Goal: Transaction & Acquisition: Purchase product/service

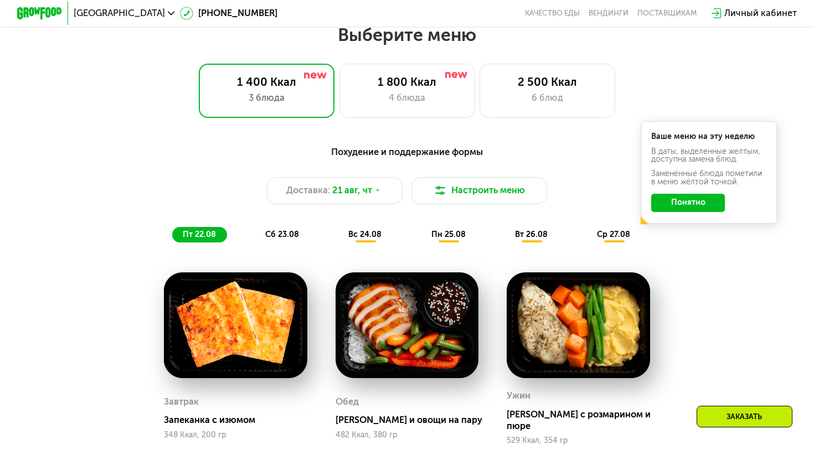
scroll to position [486, 0]
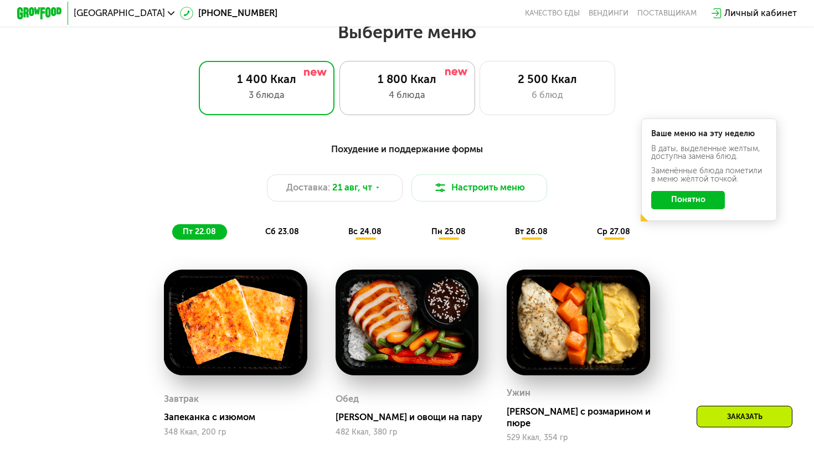
click at [424, 73] on div "1 800 Ккал" at bounding box center [407, 80] width 112 height 14
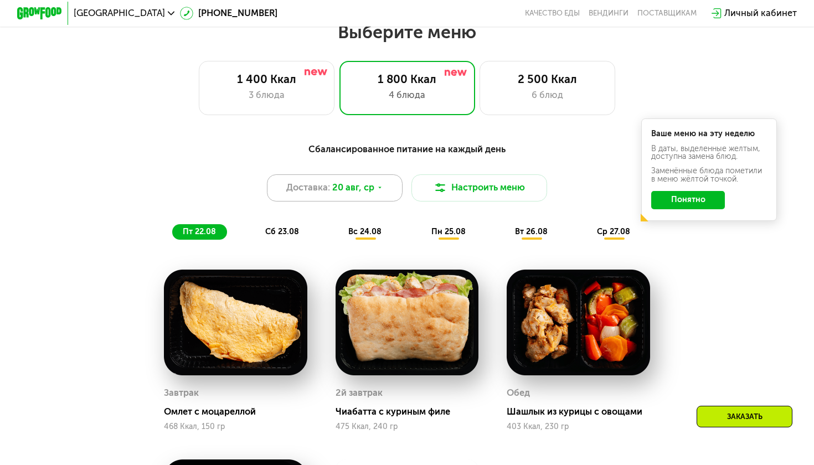
click at [349, 188] on span "20 авг, ср" at bounding box center [353, 188] width 42 height 14
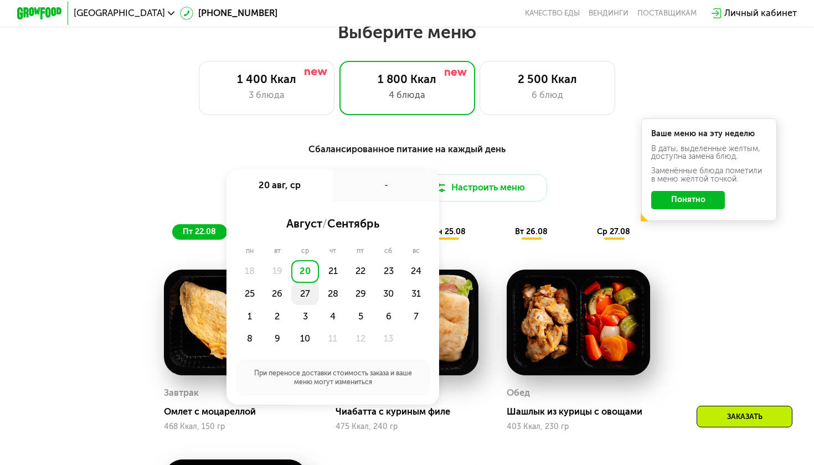
click at [319, 295] on div "27" at bounding box center [333, 294] width 28 height 23
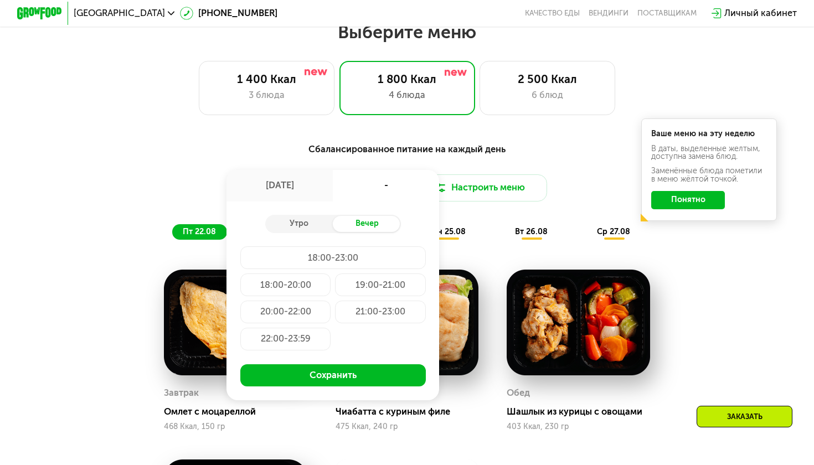
click at [330, 328] on div "21:00-23:00" at bounding box center [285, 339] width 90 height 23
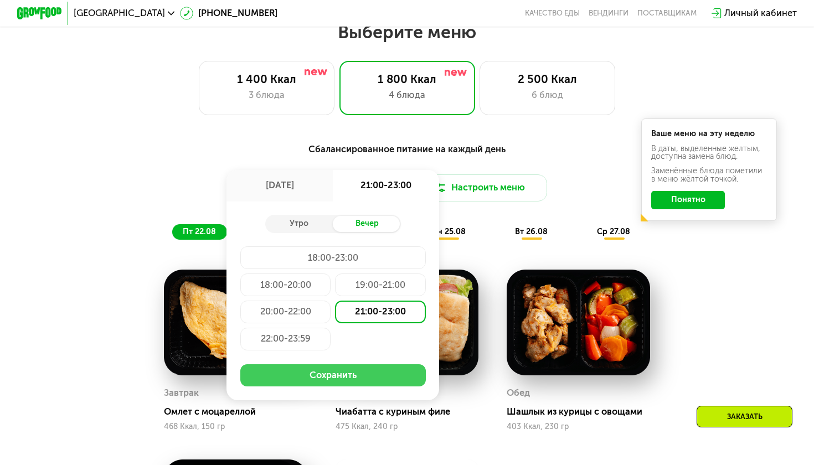
click at [350, 380] on button "Сохранить" at bounding box center [332, 375] width 185 height 23
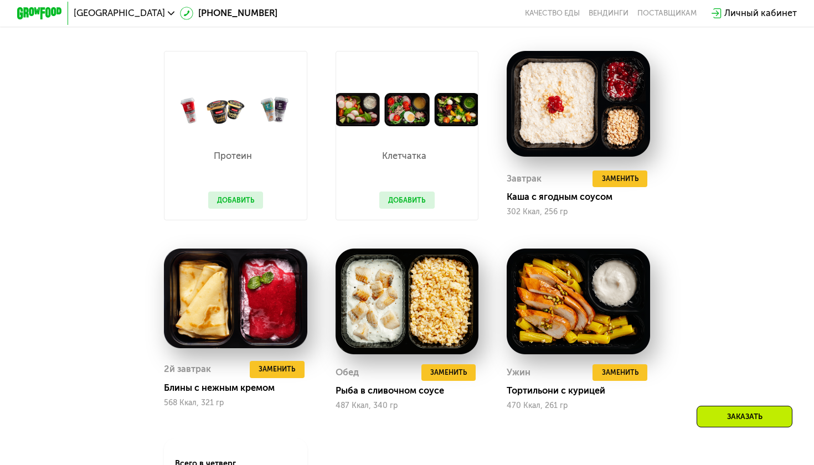
scroll to position [705, 0]
click at [608, 180] on span "Заменить" at bounding box center [620, 178] width 37 height 11
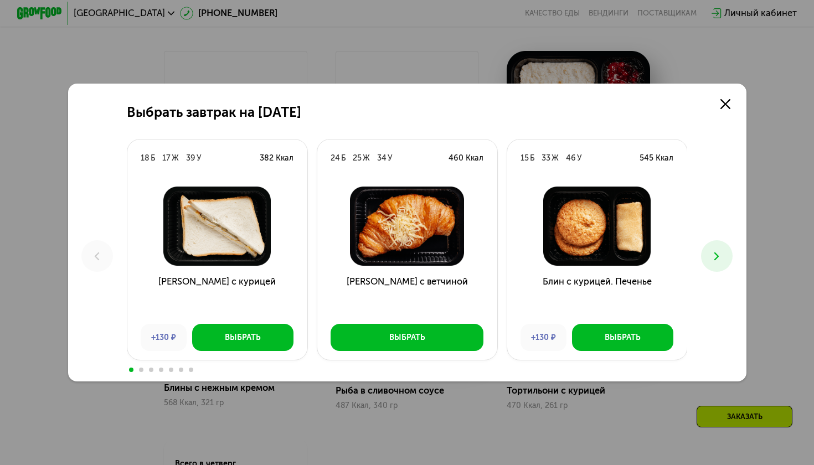
click at [713, 258] on icon at bounding box center [717, 257] width 14 height 14
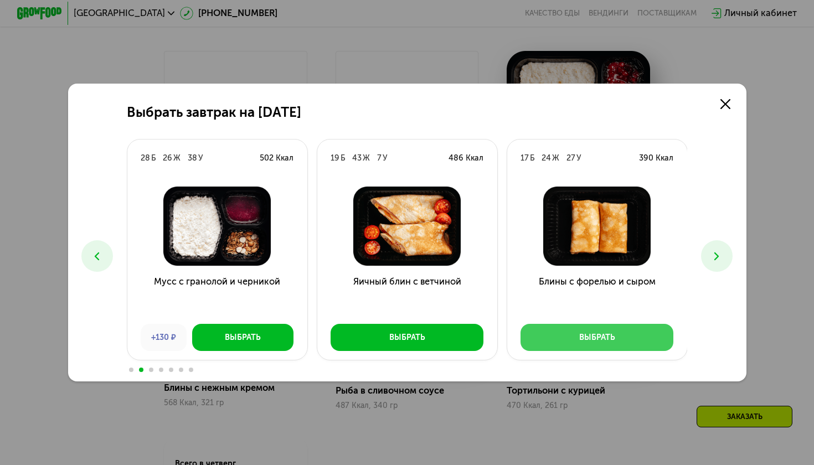
click at [597, 340] on div "Выбрать" at bounding box center [597, 337] width 36 height 11
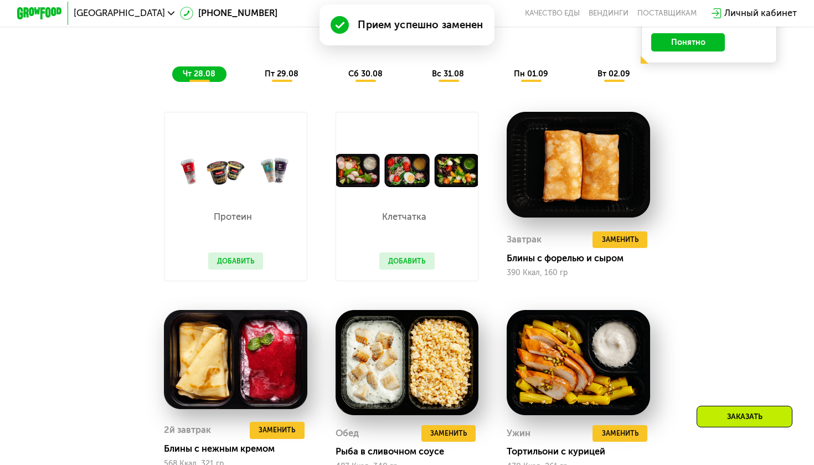
scroll to position [667, 0]
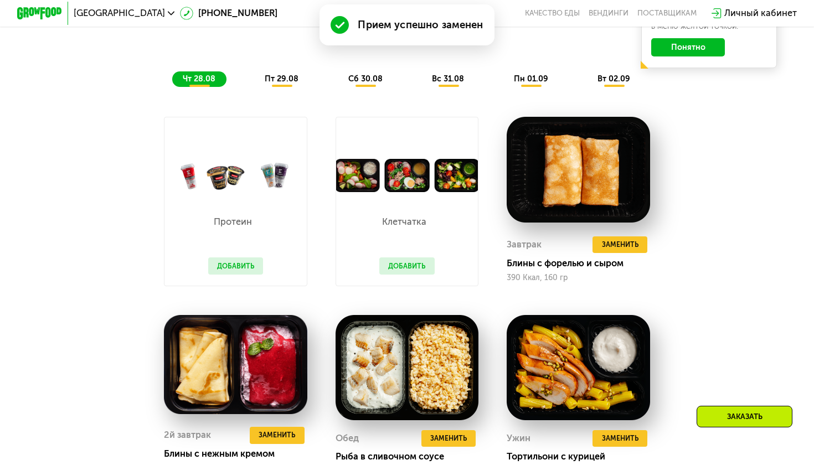
click at [338, 85] on div "пт 29.08" at bounding box center [366, 79] width 56 height 16
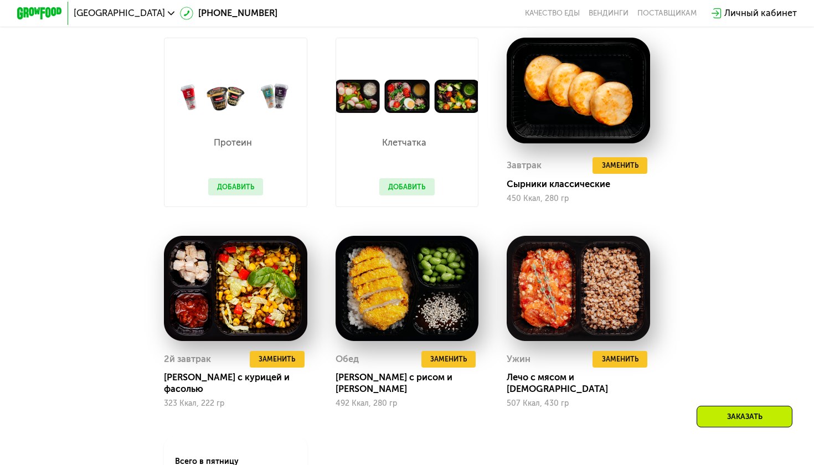
scroll to position [749, 0]
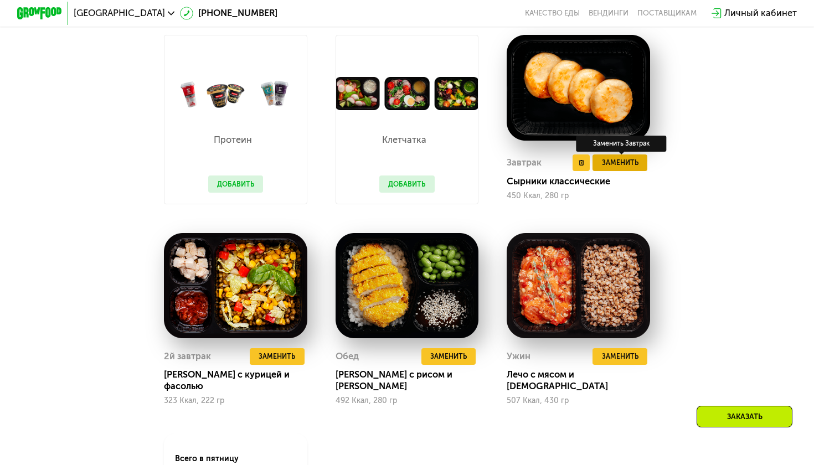
click at [611, 168] on button "Заменить" at bounding box center [619, 162] width 55 height 17
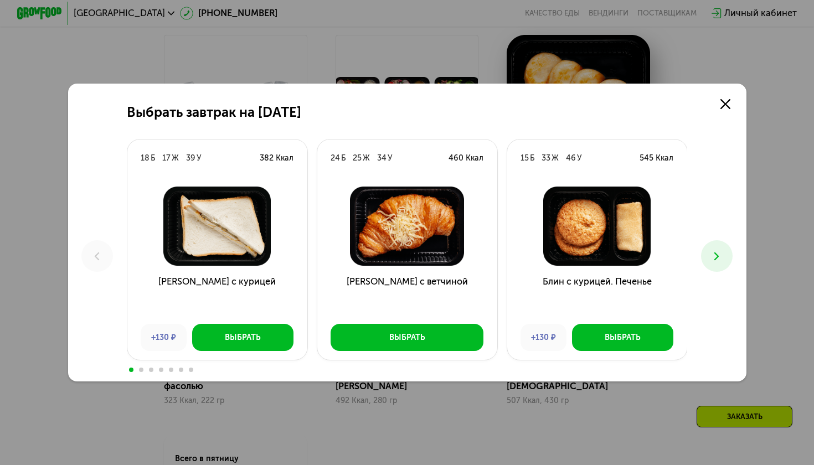
click at [713, 255] on icon at bounding box center [717, 257] width 14 height 14
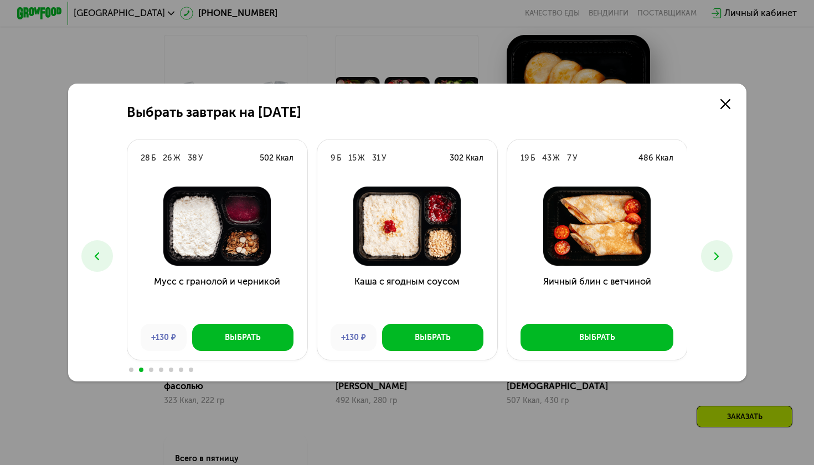
click at [713, 257] on icon at bounding box center [717, 257] width 14 height 14
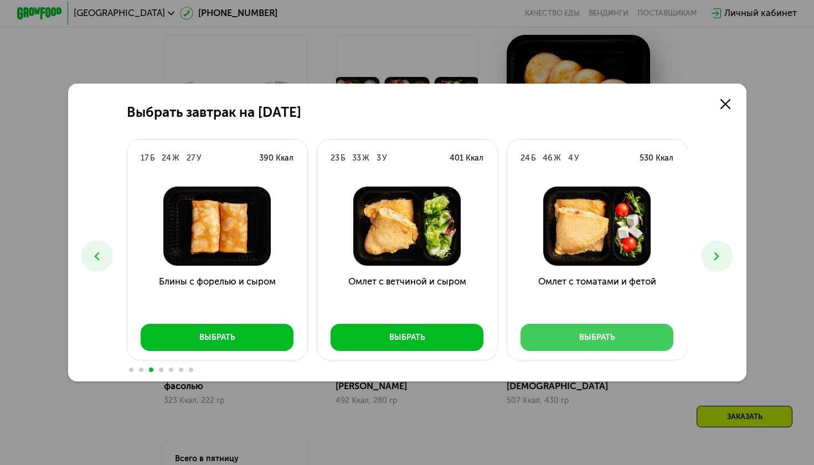
click at [583, 333] on div "Выбрать" at bounding box center [597, 337] width 36 height 11
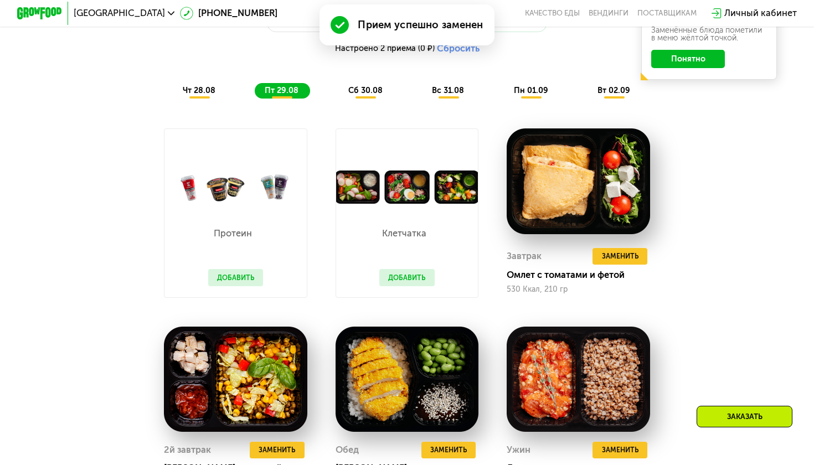
scroll to position [654, 0]
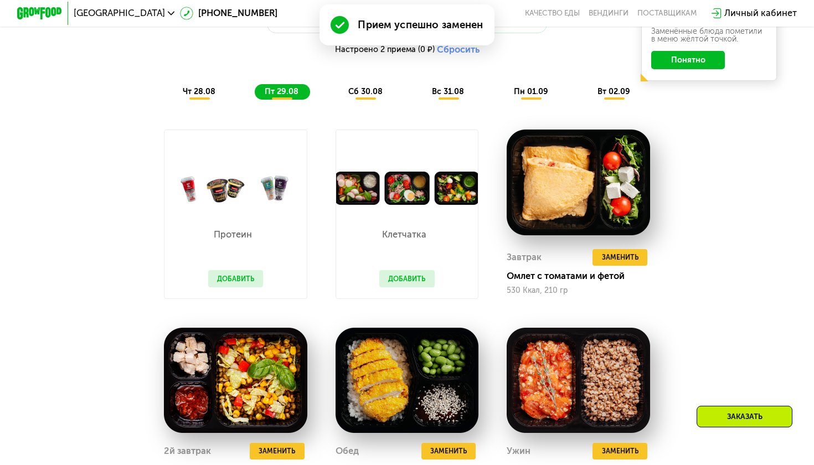
click at [360, 87] on span "сб 30.08" at bounding box center [365, 91] width 34 height 9
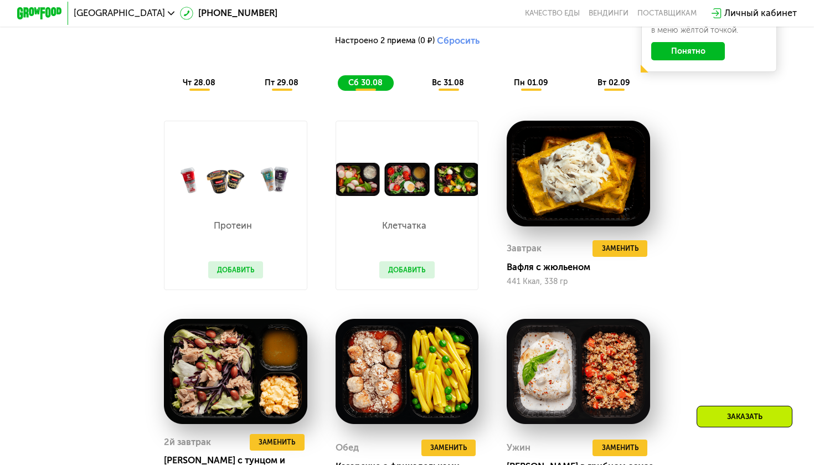
scroll to position [658, 0]
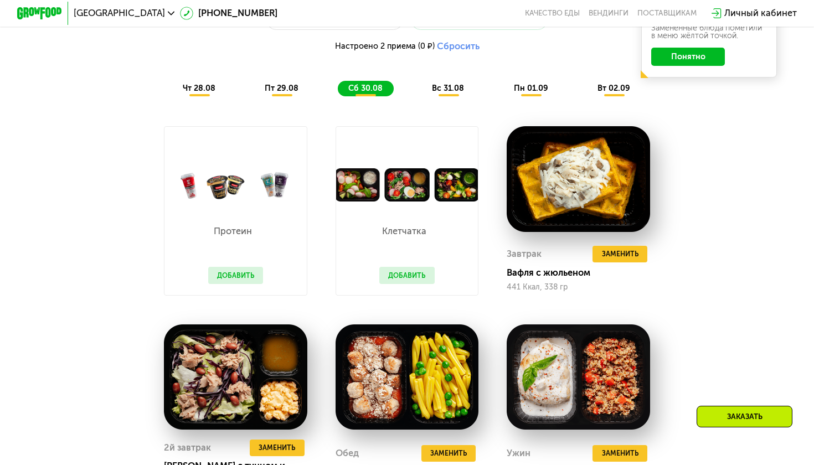
click at [449, 85] on span "вс 31.08" at bounding box center [448, 88] width 32 height 9
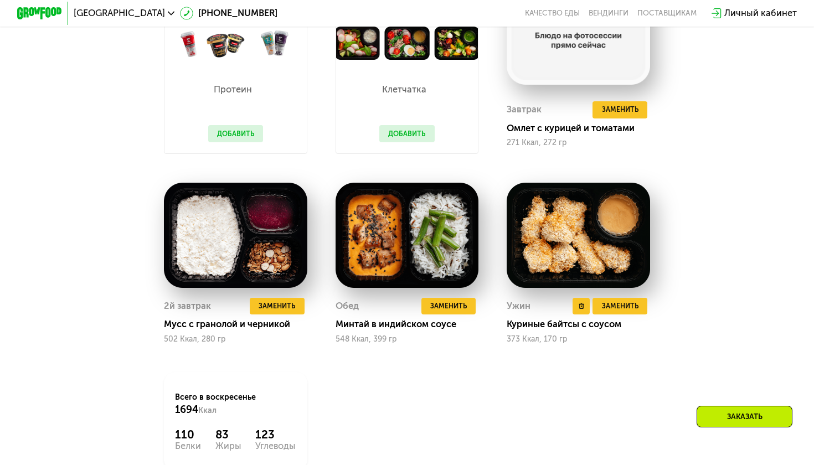
scroll to position [810, 0]
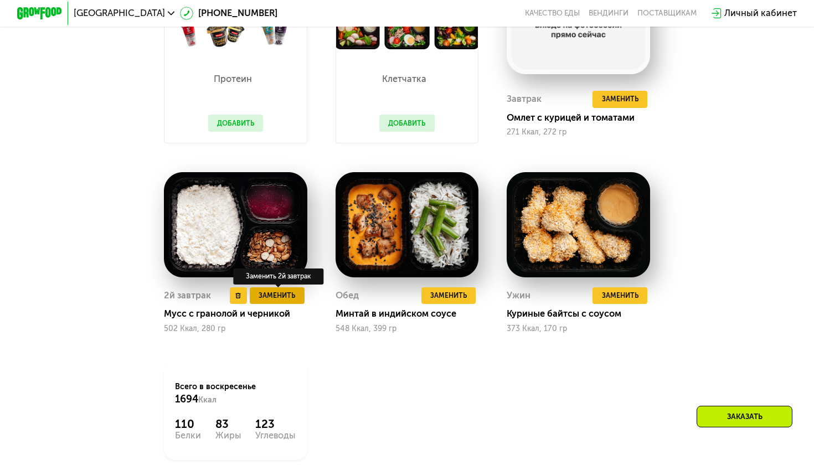
click at [276, 297] on span "Заменить" at bounding box center [276, 295] width 37 height 11
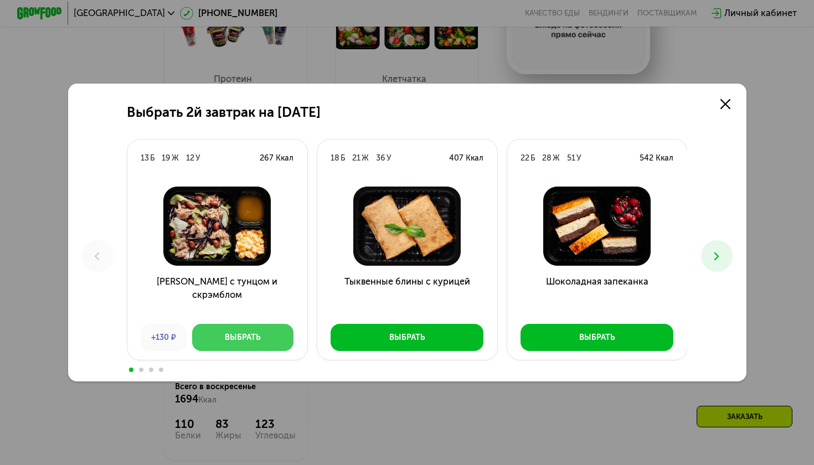
click at [240, 334] on div "Выбрать" at bounding box center [243, 337] width 36 height 11
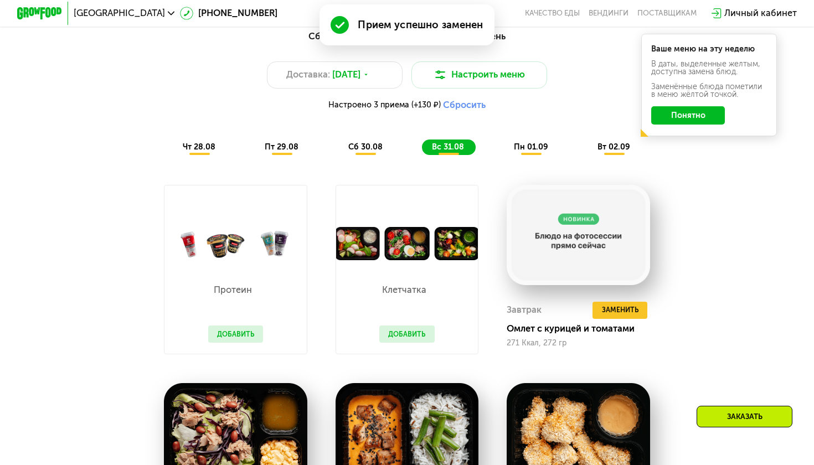
scroll to position [599, 0]
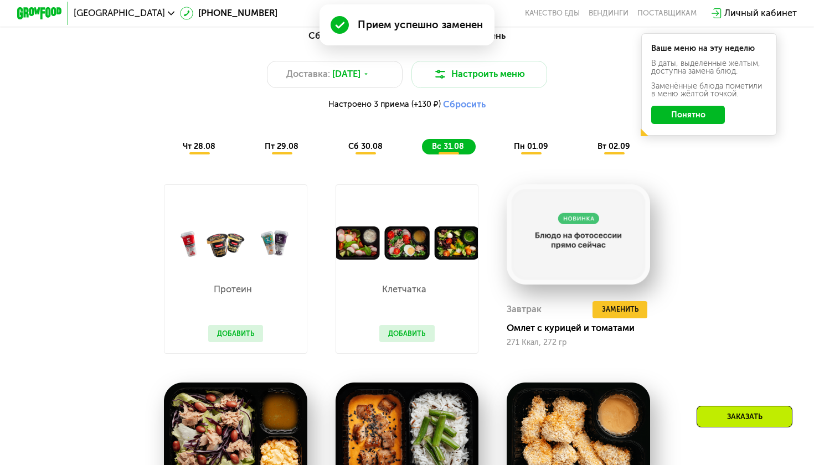
click at [587, 139] on div "пн 01.09" at bounding box center [614, 147] width 54 height 16
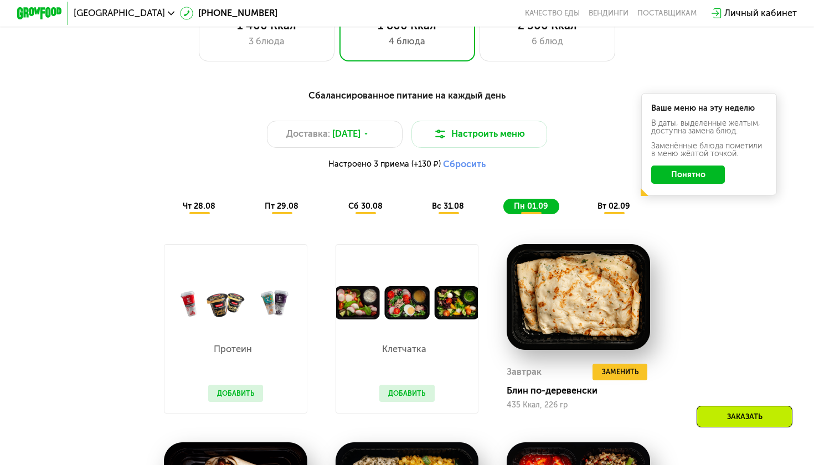
scroll to position [530, 0]
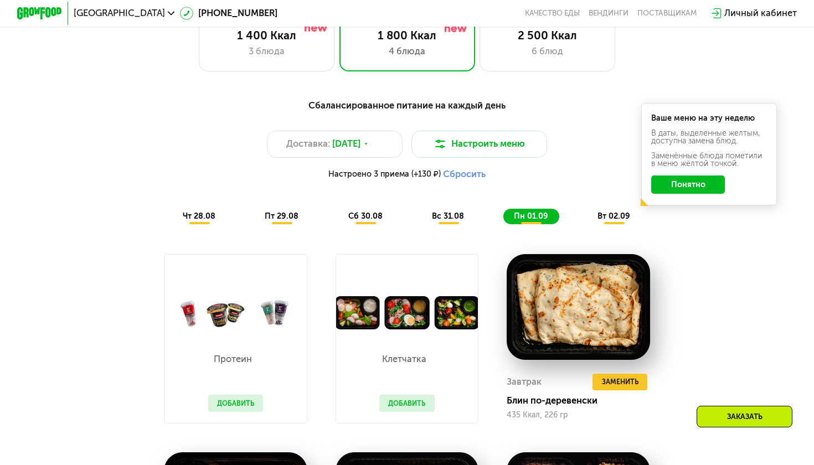
click at [613, 219] on span "вт 02.09" at bounding box center [613, 215] width 33 height 9
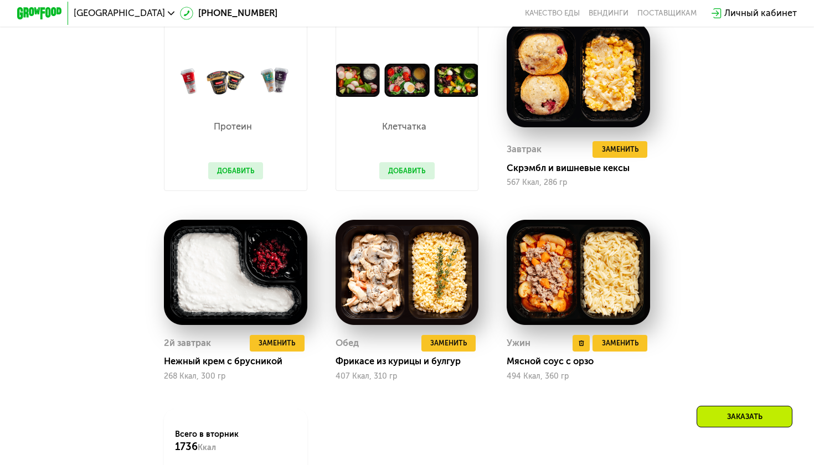
scroll to position [763, 0]
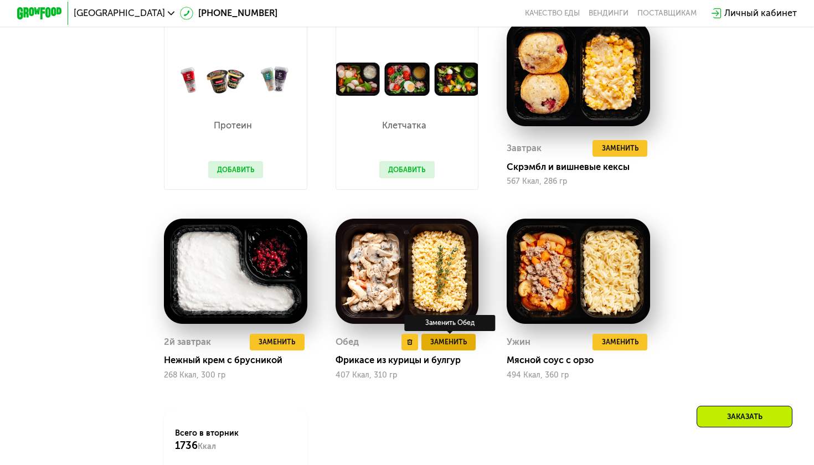
click at [457, 342] on span "Заменить" at bounding box center [448, 342] width 37 height 11
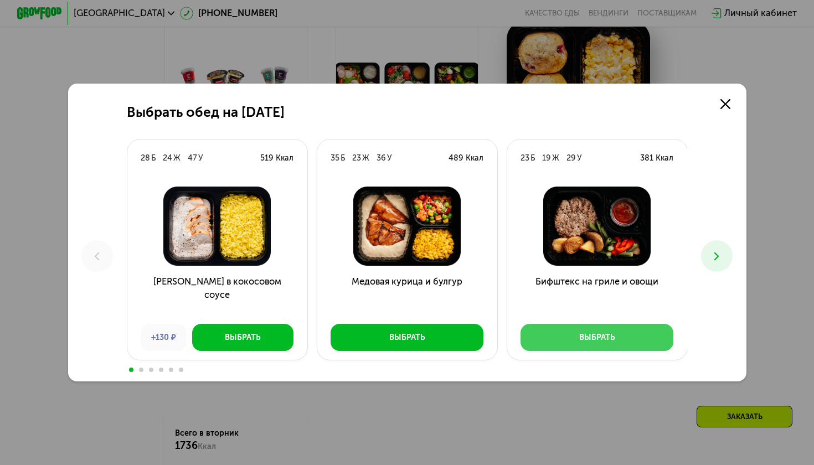
click at [586, 342] on div "Выбрать" at bounding box center [597, 337] width 36 height 11
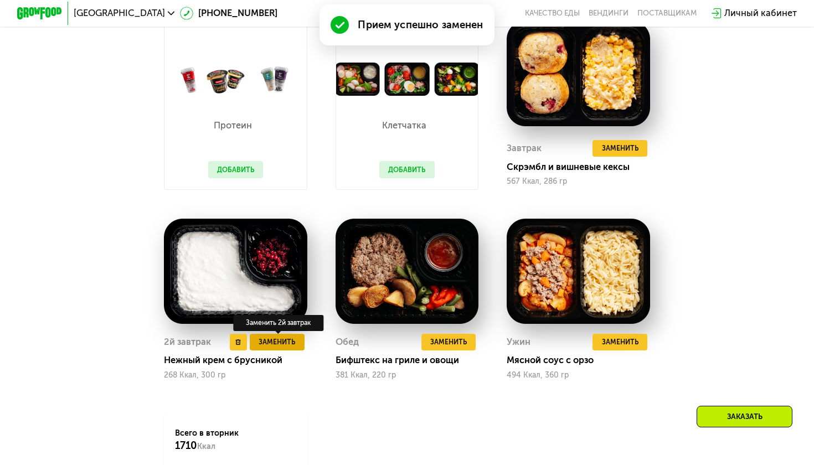
click at [286, 347] on button "Заменить" at bounding box center [277, 342] width 55 height 17
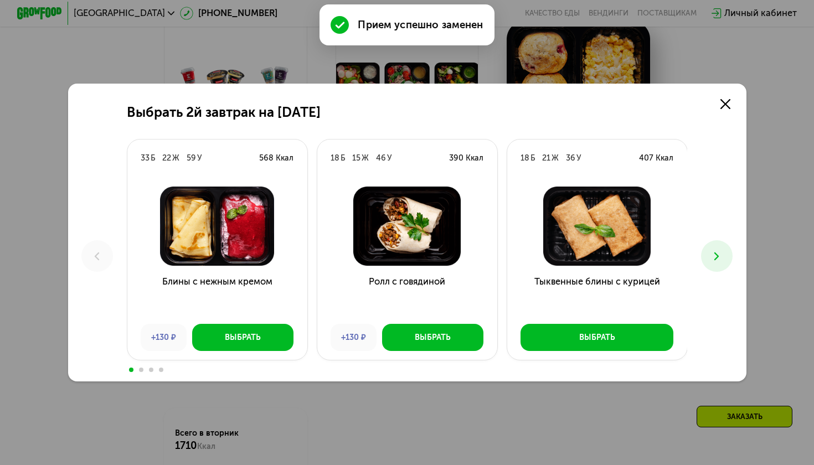
click at [714, 257] on icon at bounding box center [717, 257] width 14 height 14
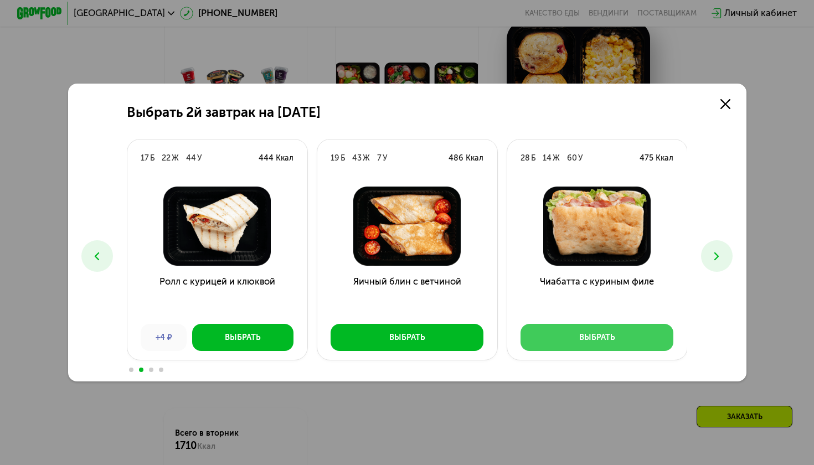
click at [589, 344] on button "Выбрать" at bounding box center [596, 337] width 153 height 27
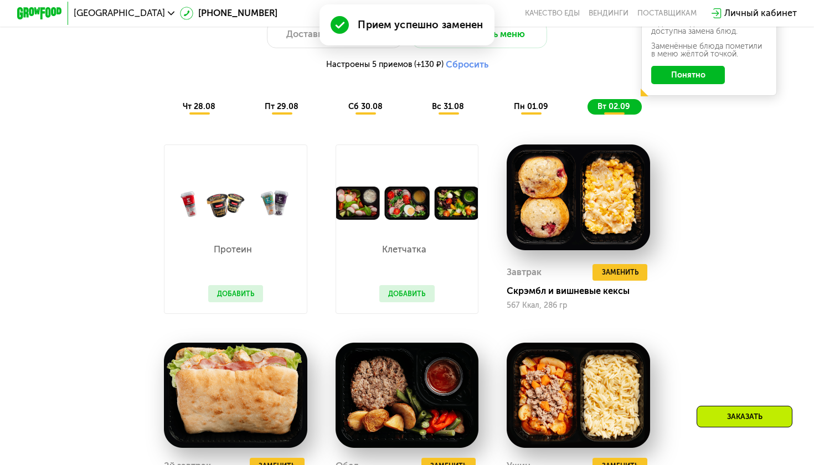
scroll to position [642, 0]
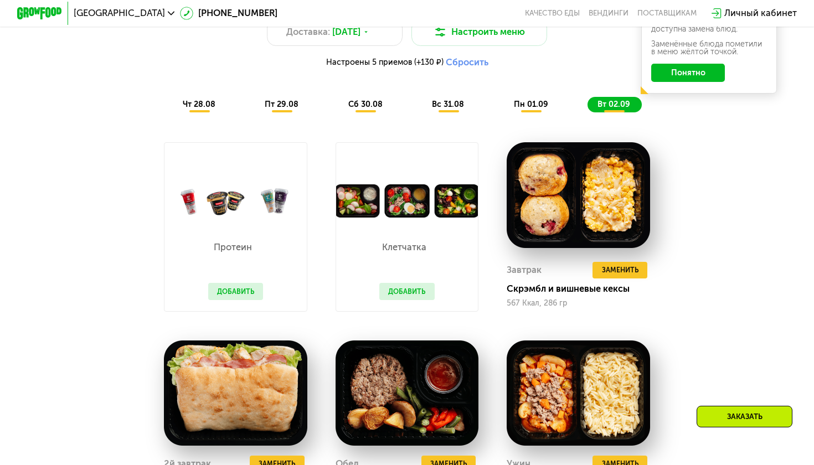
click at [407, 288] on button "Добавить" at bounding box center [406, 291] width 55 height 17
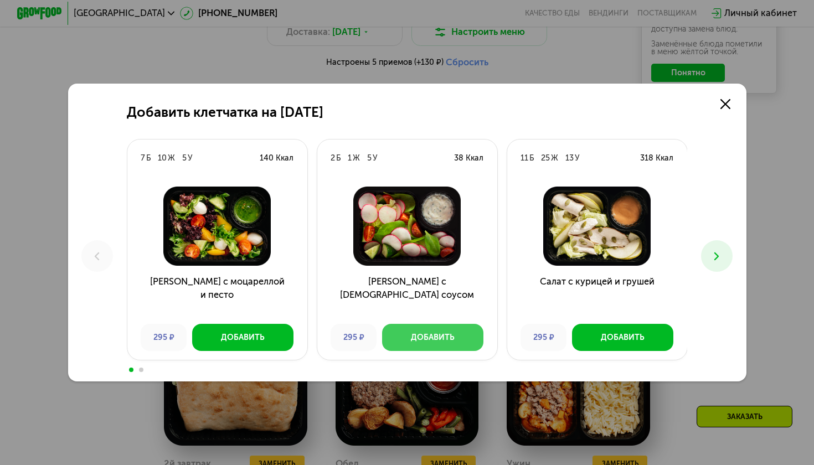
click at [447, 346] on button "Добавить" at bounding box center [432, 337] width 101 height 27
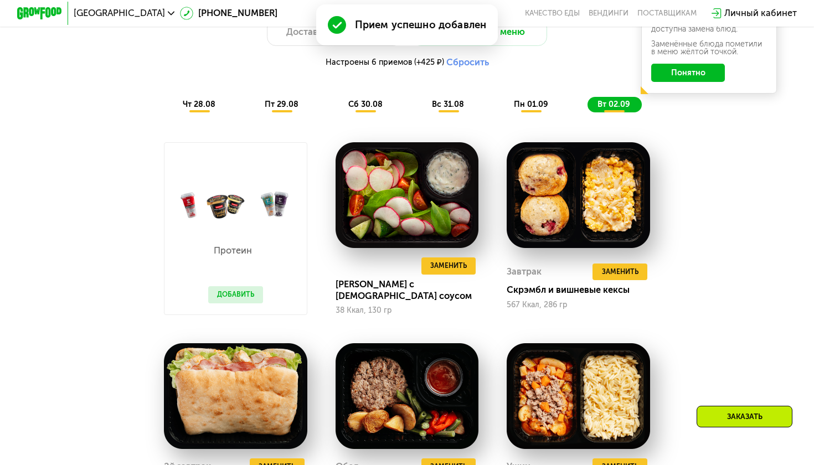
click at [245, 291] on button "Добавить" at bounding box center [235, 294] width 55 height 17
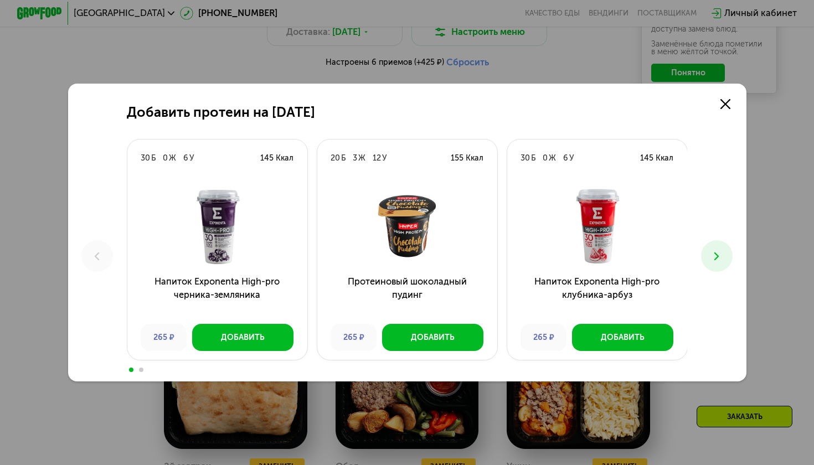
click at [717, 256] on icon at bounding box center [717, 257] width 14 height 14
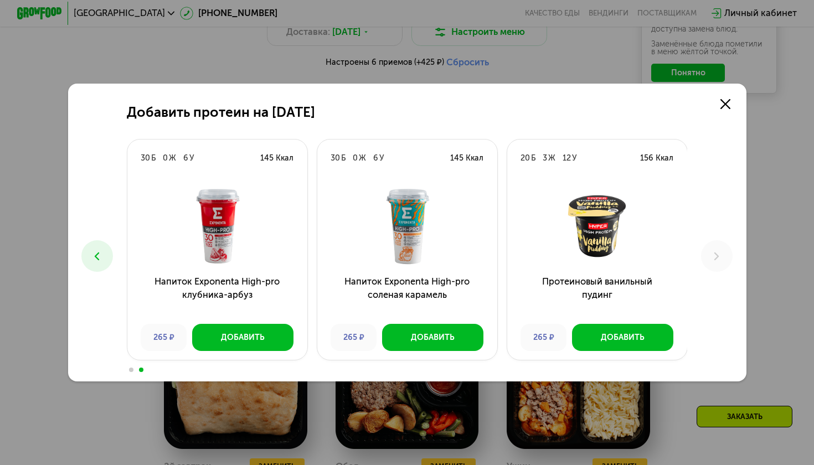
click at [716, 251] on icon at bounding box center [717, 257] width 14 height 14
click at [441, 339] on div "Добавить" at bounding box center [433, 337] width 44 height 11
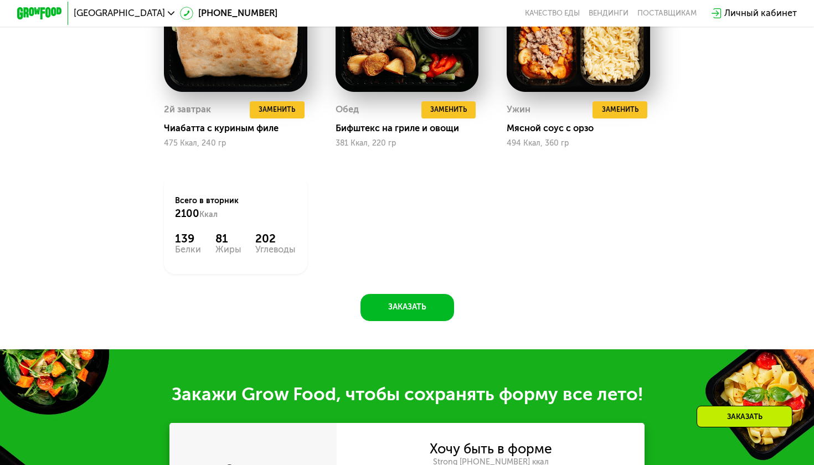
scroll to position [1015, 0]
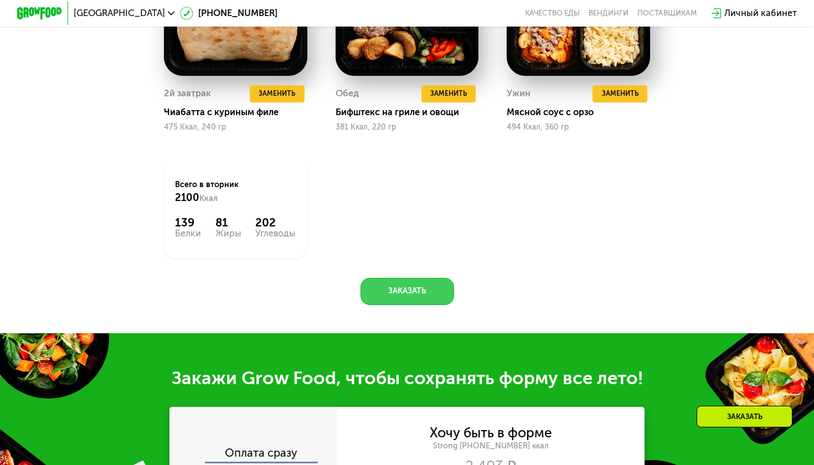
click at [405, 297] on button "Заказать" at bounding box center [407, 291] width 94 height 27
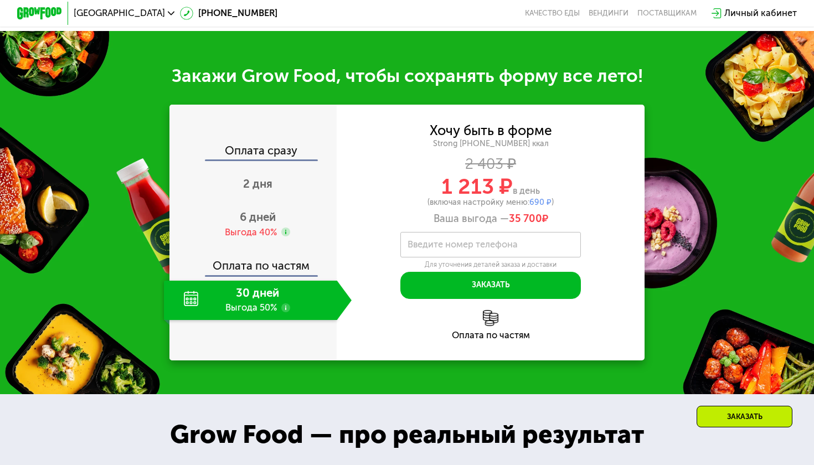
scroll to position [1346, 0]
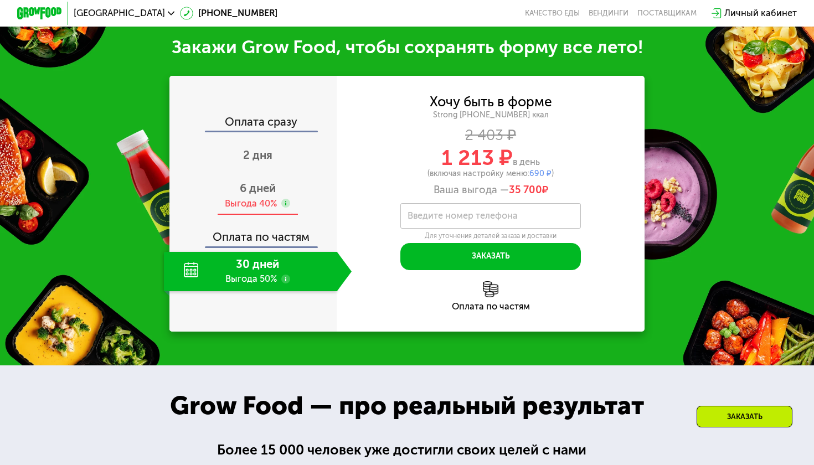
click at [267, 205] on div "Выгода 40%" at bounding box center [251, 204] width 52 height 13
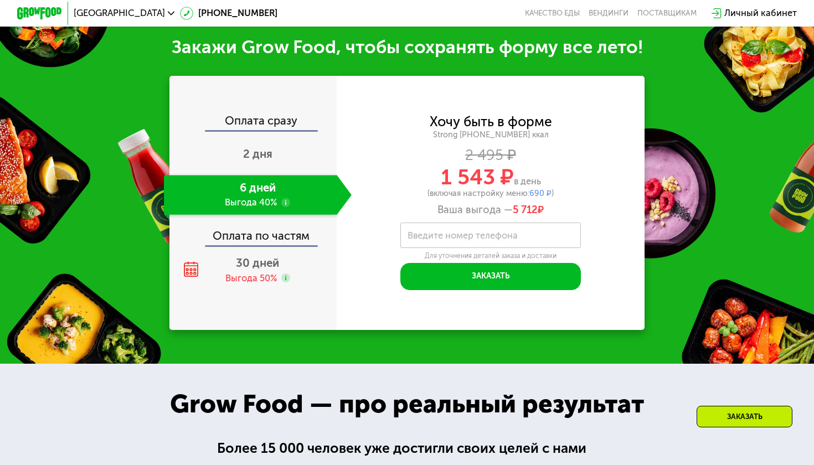
click at [441, 232] on label "Введите номер телефона" at bounding box center [462, 235] width 110 height 6
click at [441, 232] on input "Введите номер телефона" at bounding box center [490, 235] width 181 height 25
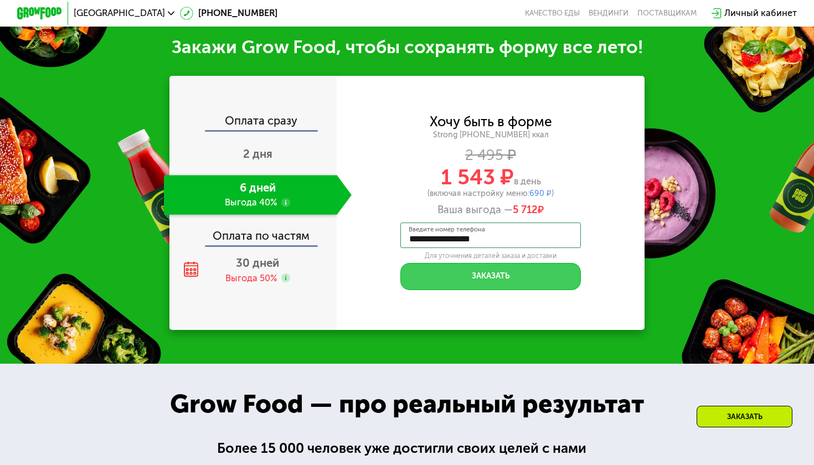
type input "**********"
click at [496, 278] on button "Заказать" at bounding box center [490, 276] width 181 height 27
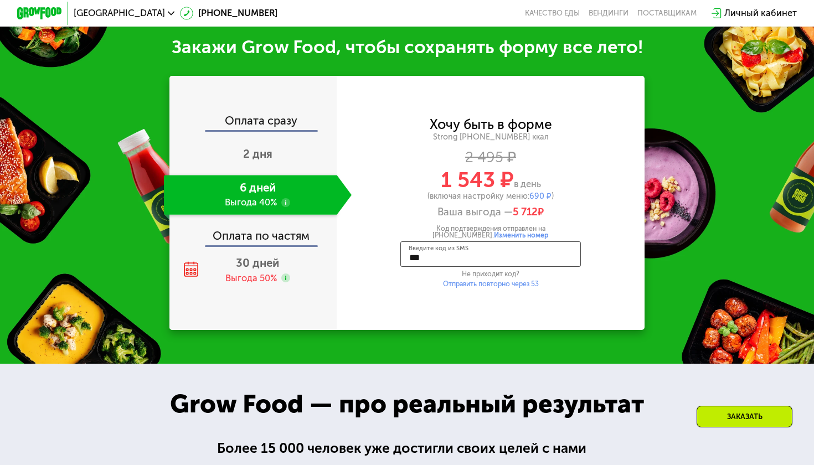
type input "****"
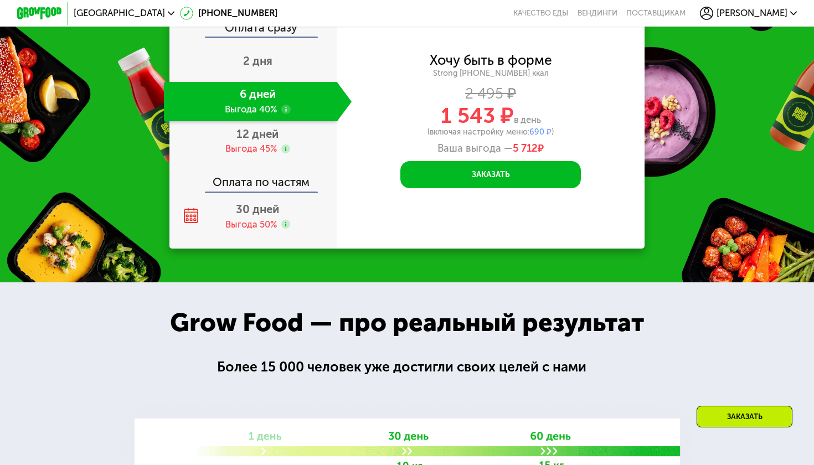
scroll to position [1430, 0]
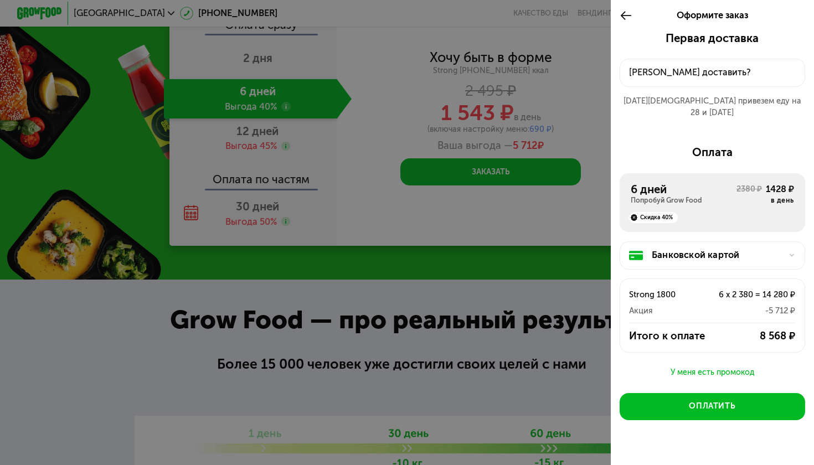
click at [654, 74] on div "[PERSON_NAME] доставить?" at bounding box center [712, 73] width 166 height 14
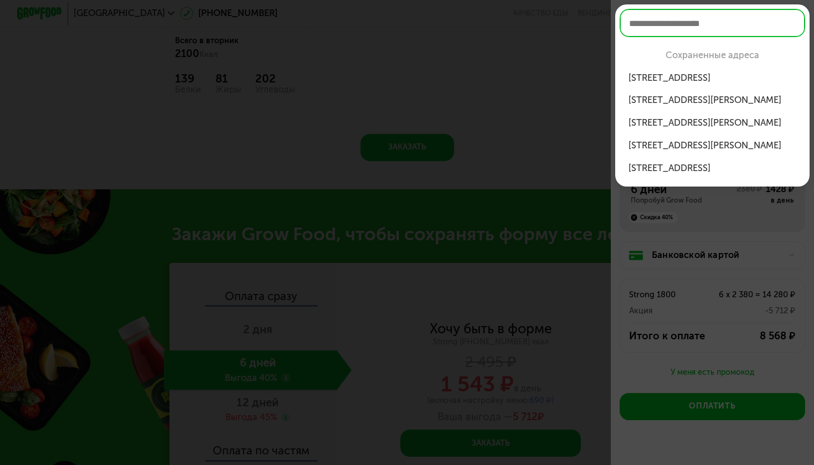
click at [691, 79] on div "[STREET_ADDRESS]" at bounding box center [711, 78] width 167 height 14
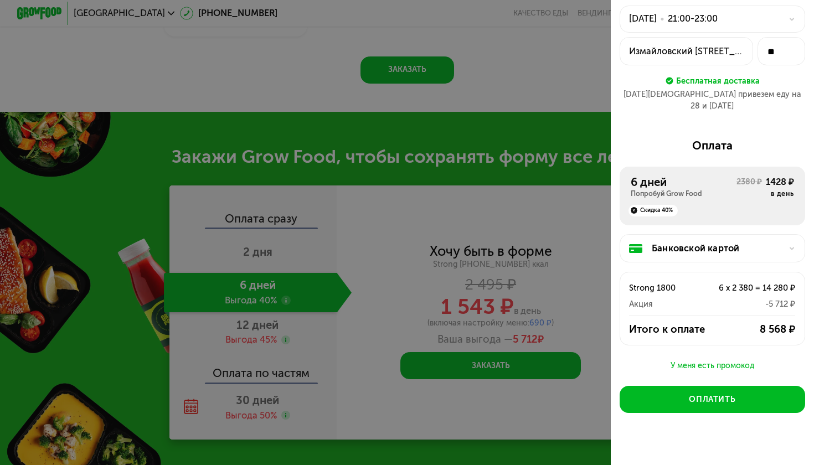
scroll to position [52, 0]
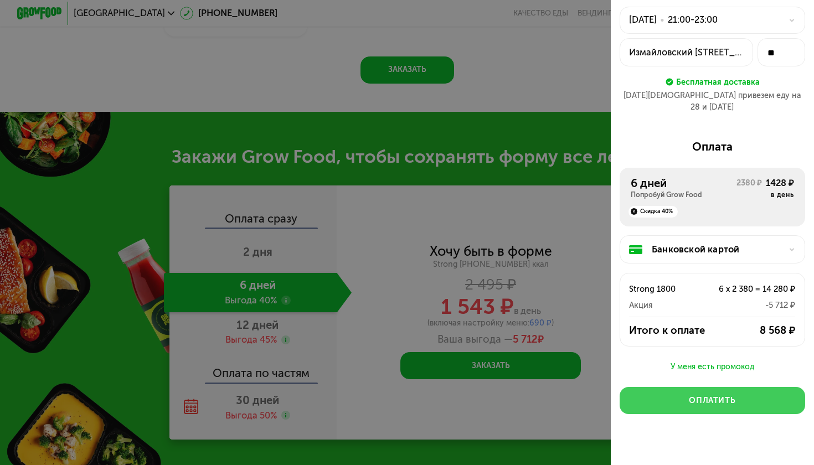
click at [718, 395] on div "Оплатить" at bounding box center [712, 400] width 46 height 11
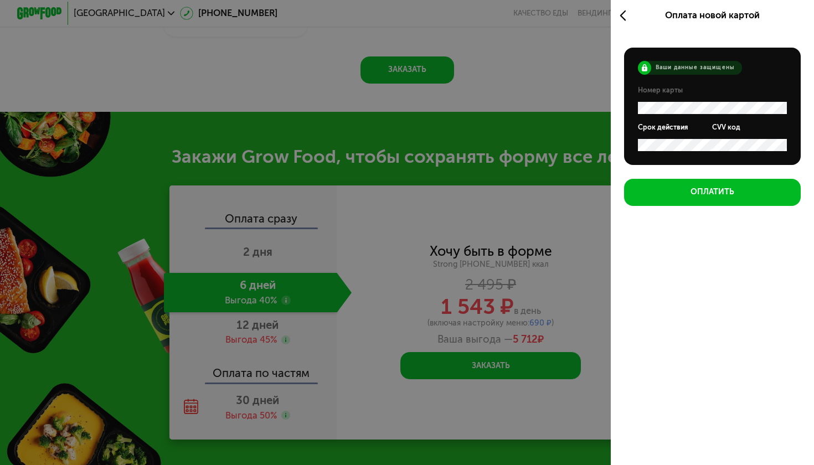
scroll to position [0, 0]
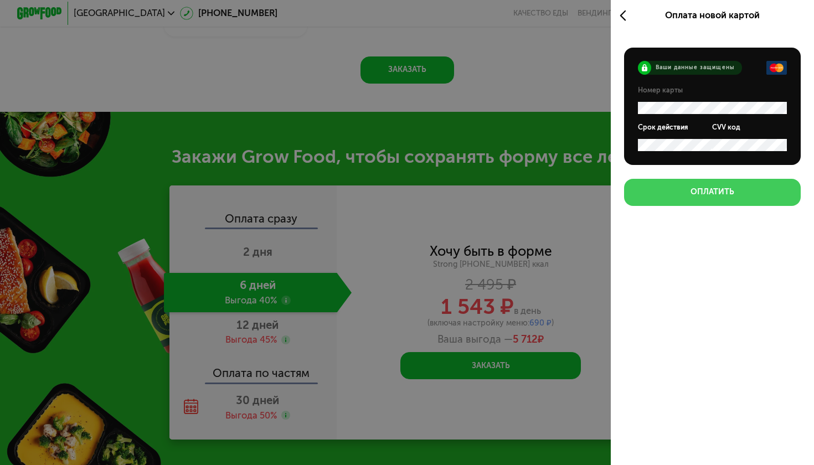
click at [708, 194] on div "Оплатить" at bounding box center [712, 192] width 44 height 11
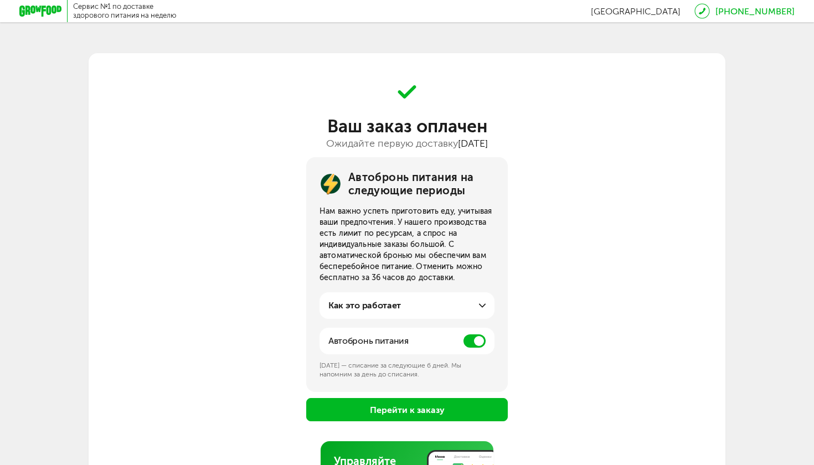
click at [419, 415] on button "Перейти к заказу" at bounding box center [406, 409] width 201 height 23
